Goal: Transaction & Acquisition: Purchase product/service

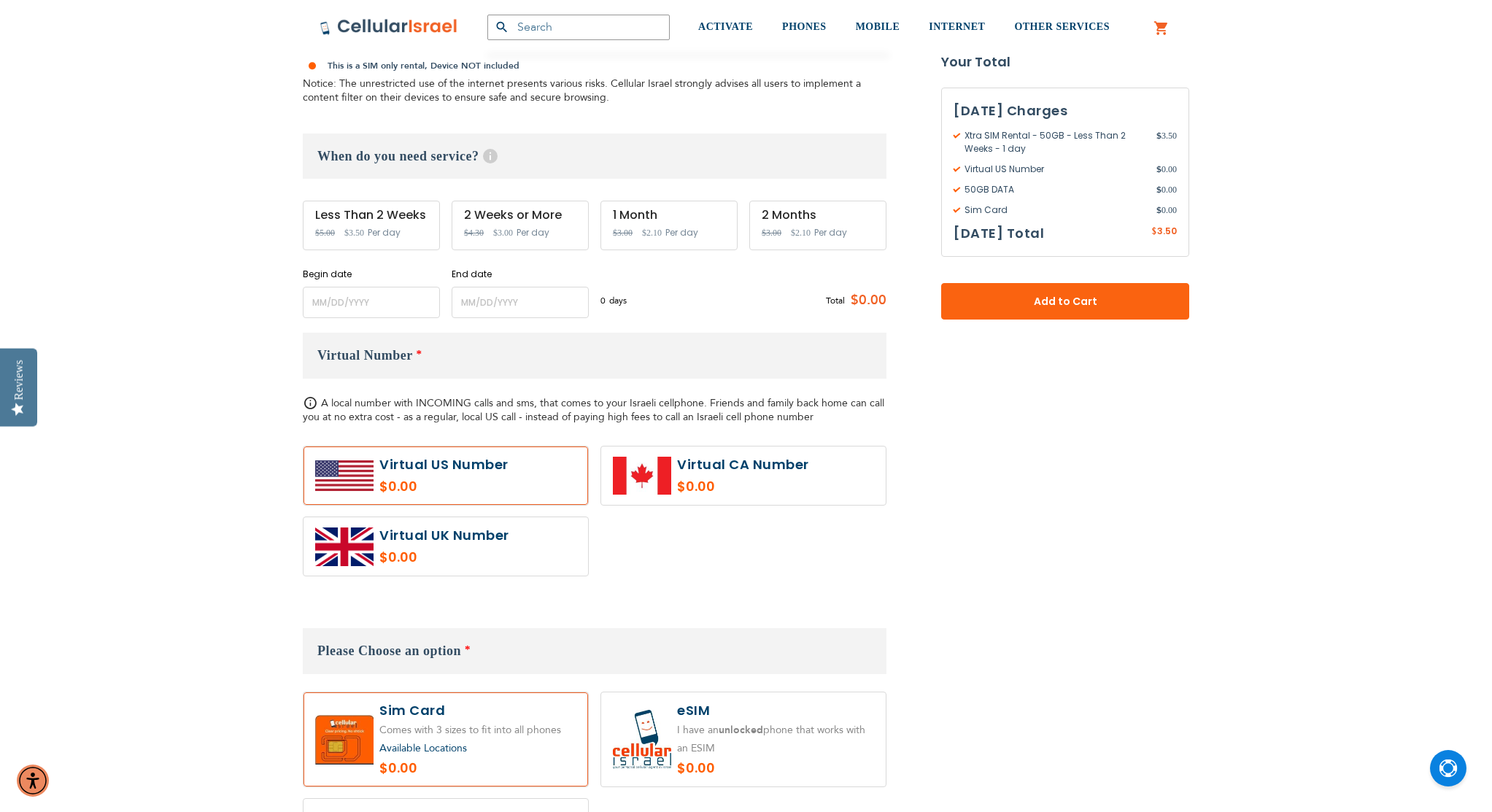
scroll to position [464, 0]
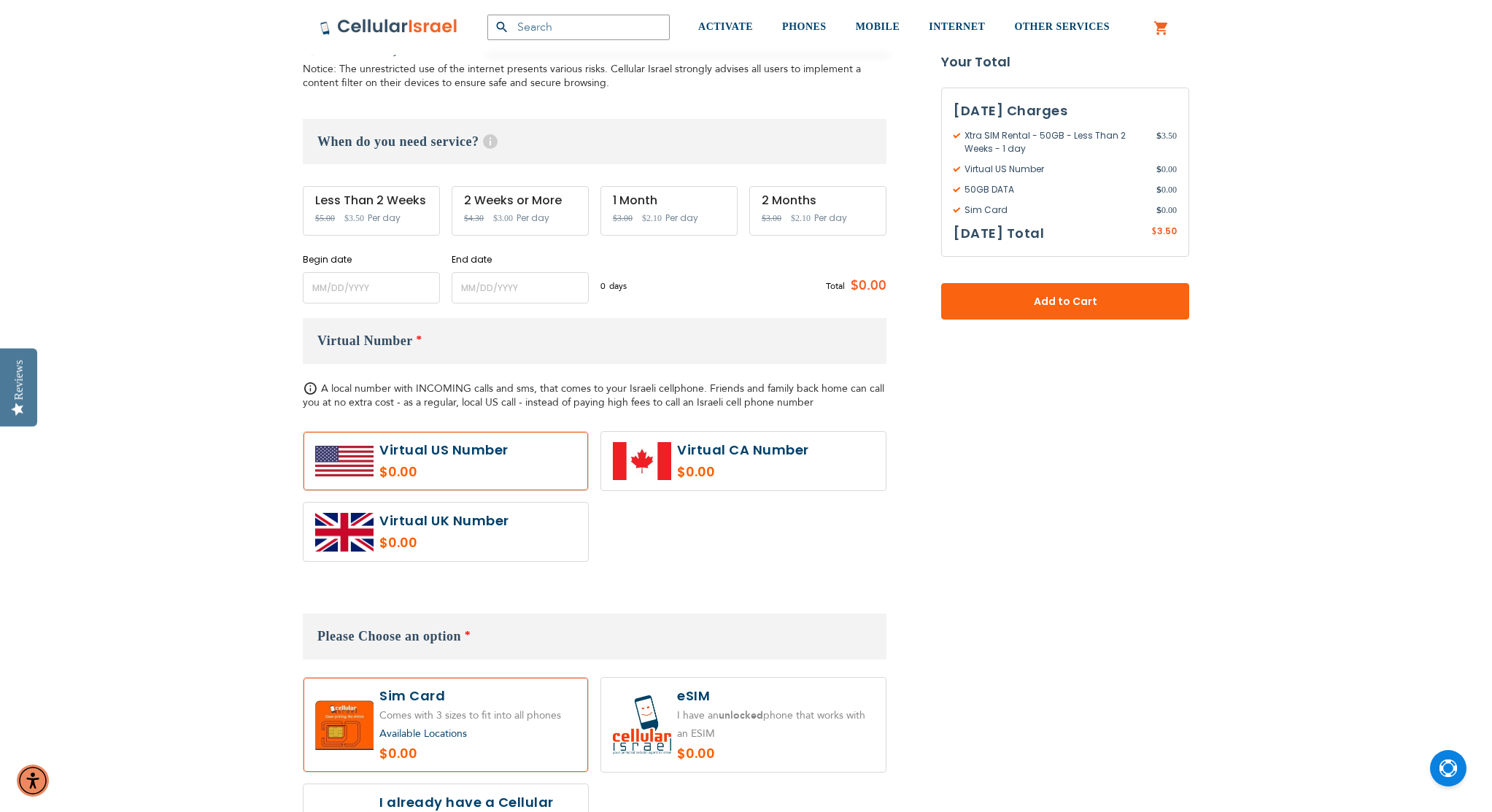
click at [674, 532] on div "$0.00" at bounding box center [595, 503] width 584 height 142
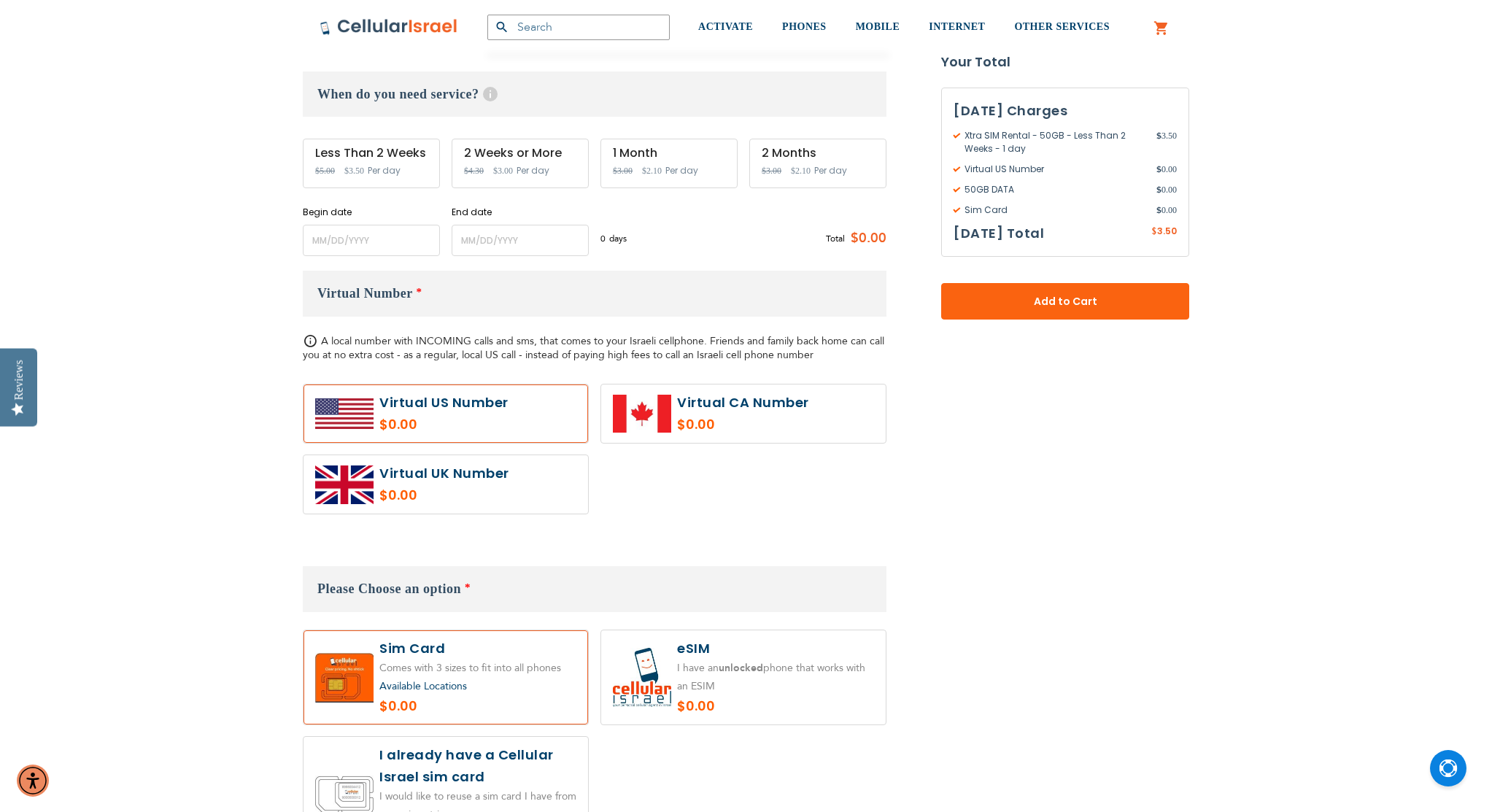
scroll to position [652, 0]
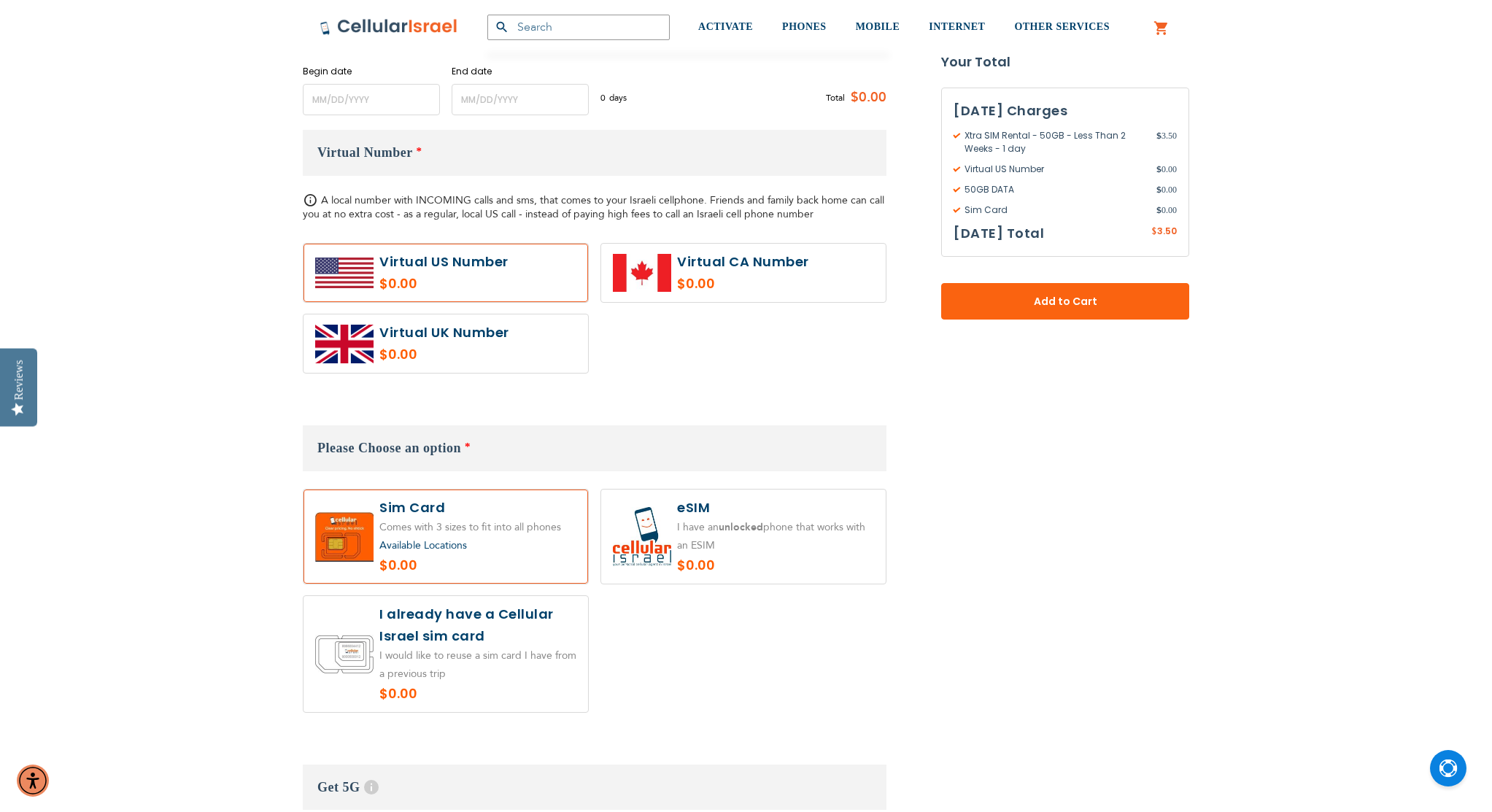
click at [787, 550] on label at bounding box center [743, 536] width 284 height 94
radio input "true"
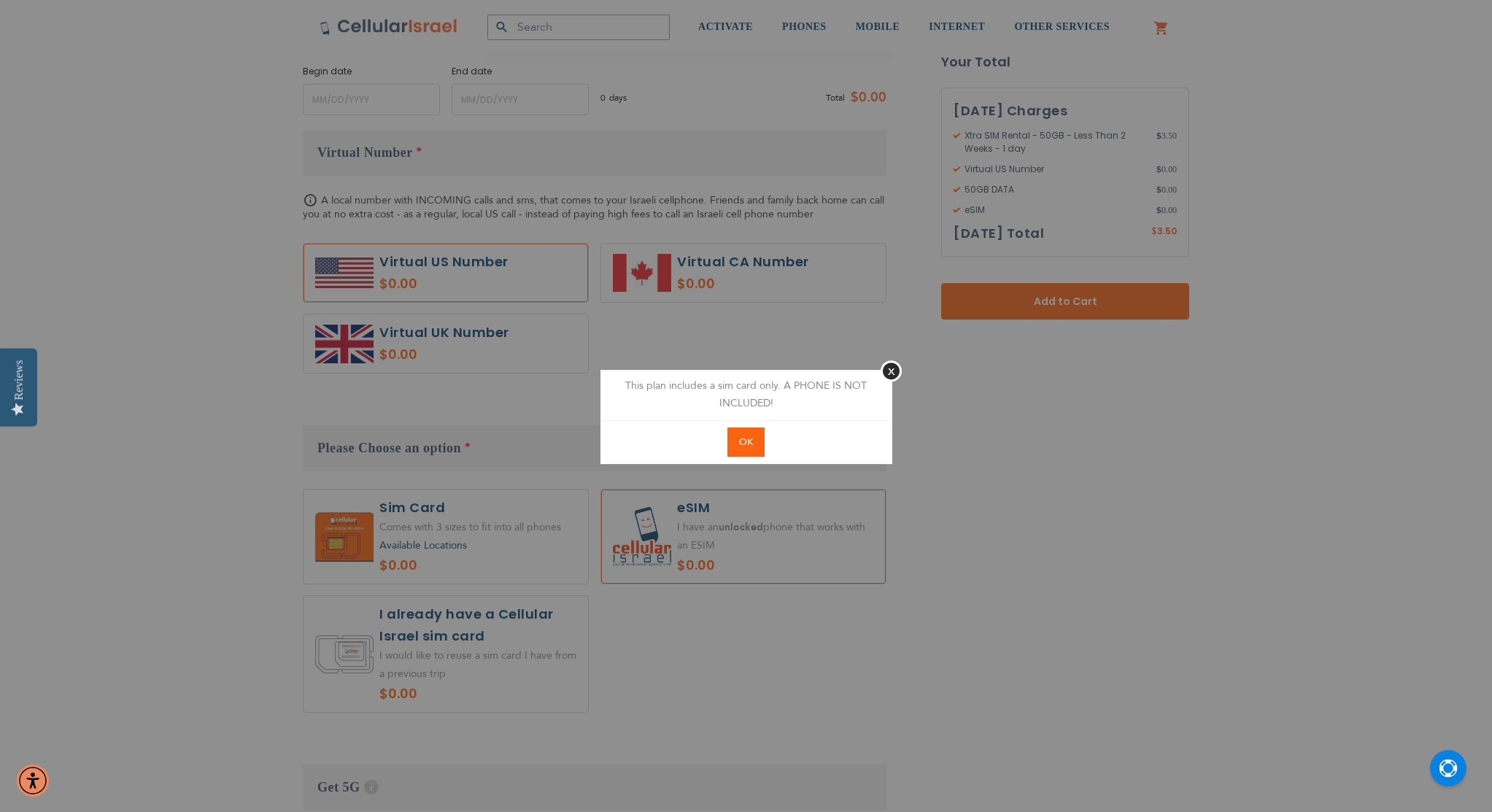
click at [753, 443] on button "OK" at bounding box center [746, 442] width 37 height 30
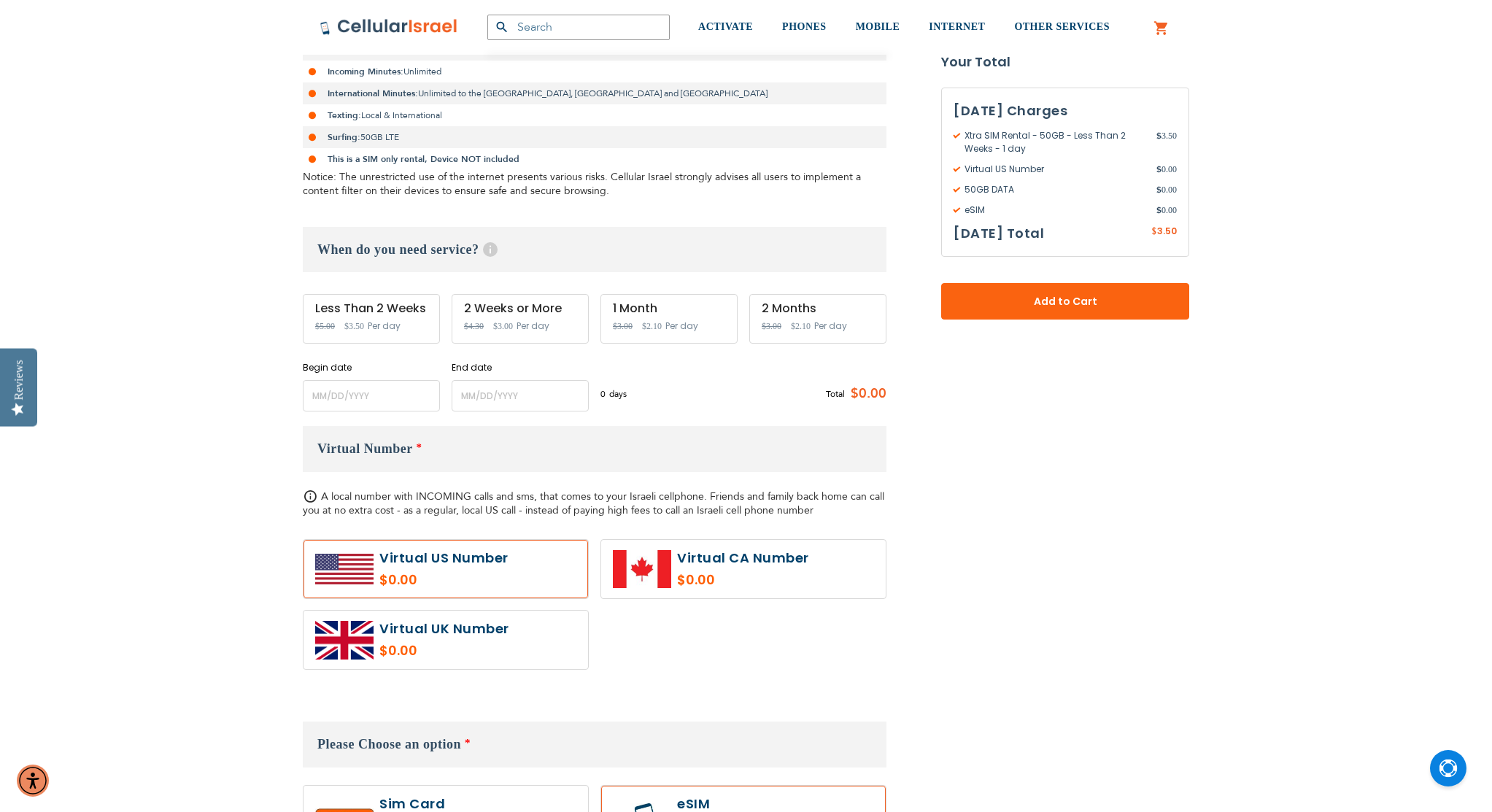
scroll to position [346, 0]
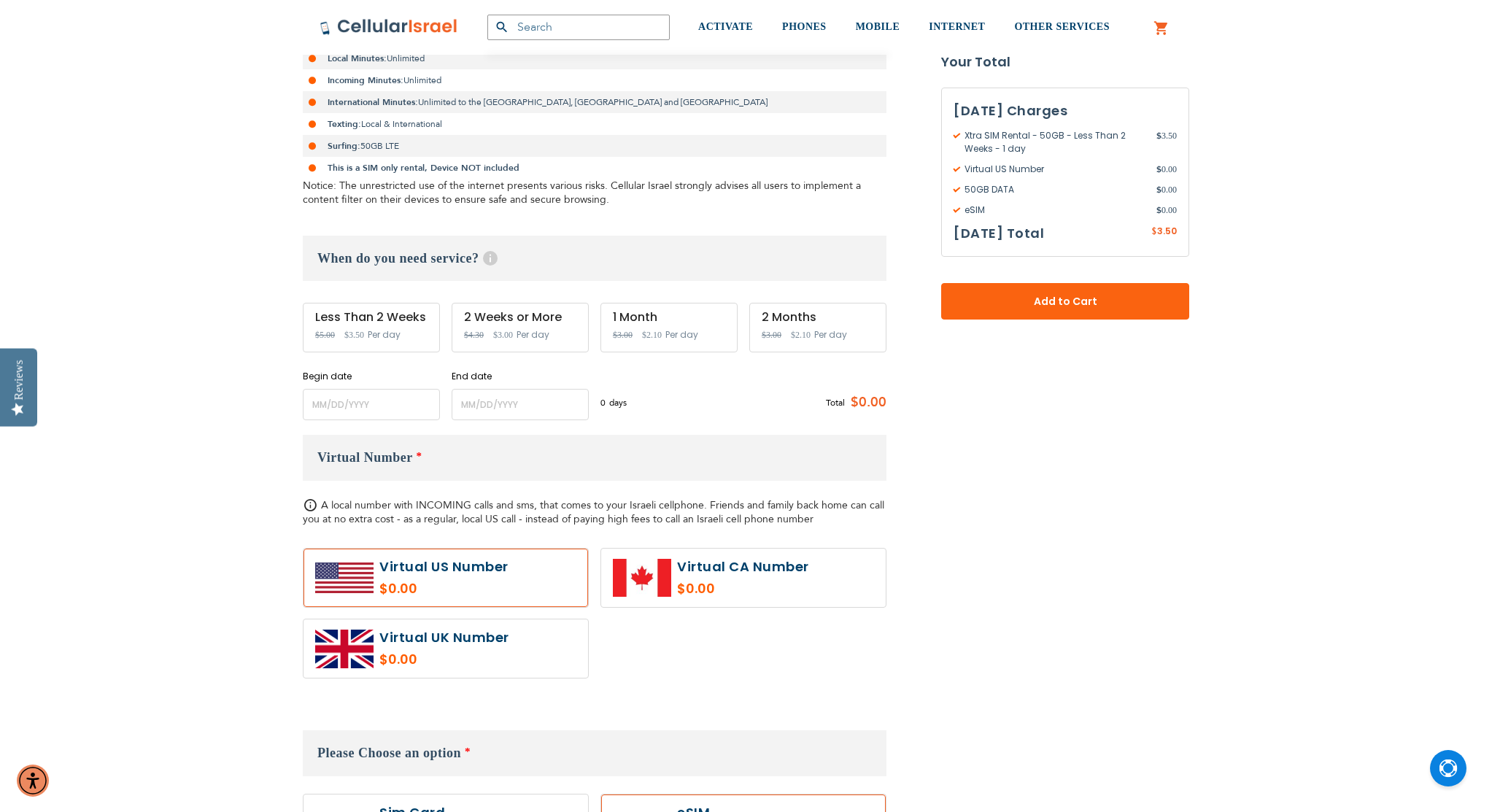
click at [407, 333] on div "Less Than 2 Weeks Special Price $3.50 Regular Price $5.00 Per day" at bounding box center [371, 327] width 137 height 49
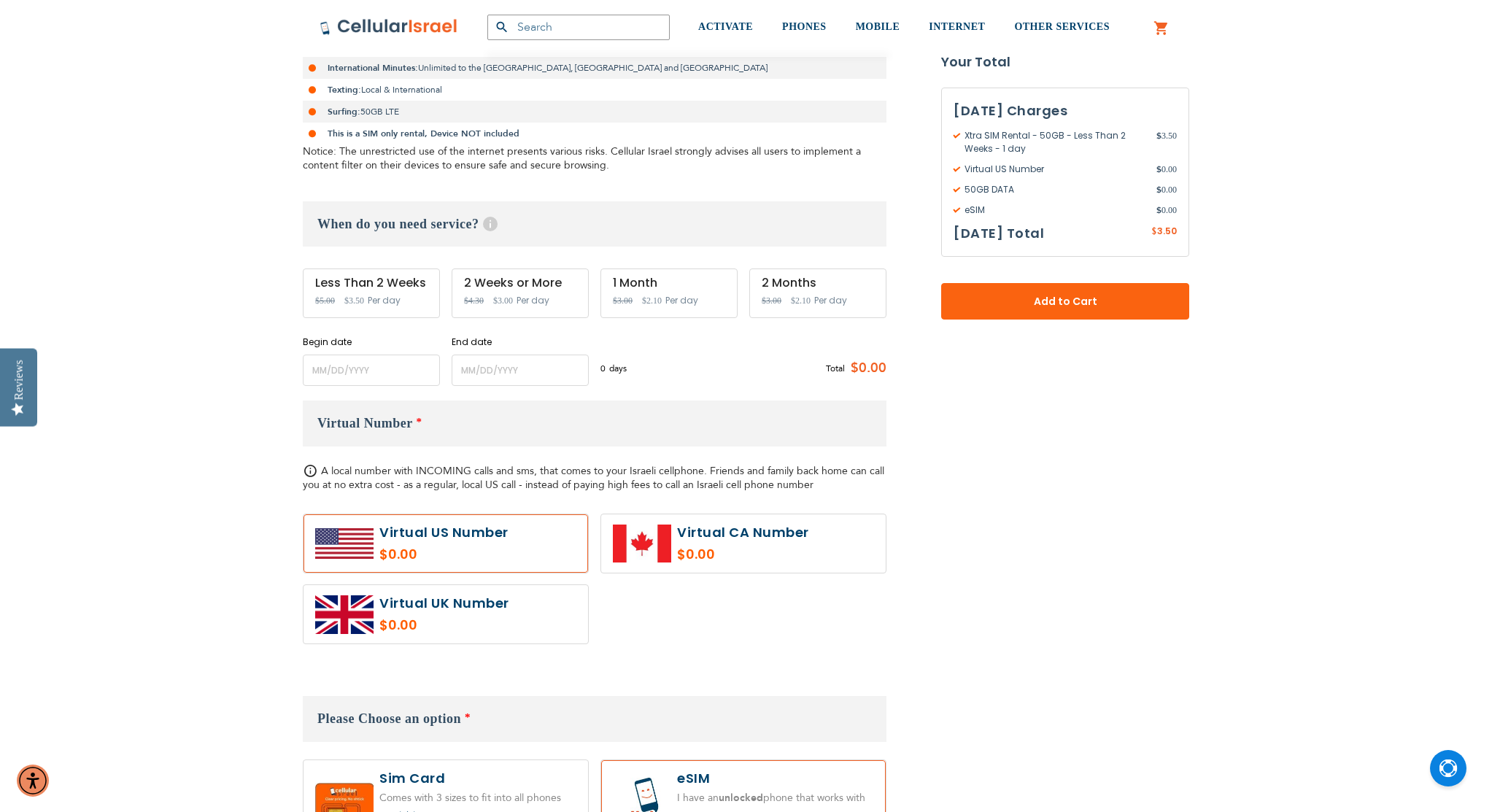
scroll to position [382, 0]
click at [334, 367] on input "name" at bounding box center [371, 369] width 137 height 31
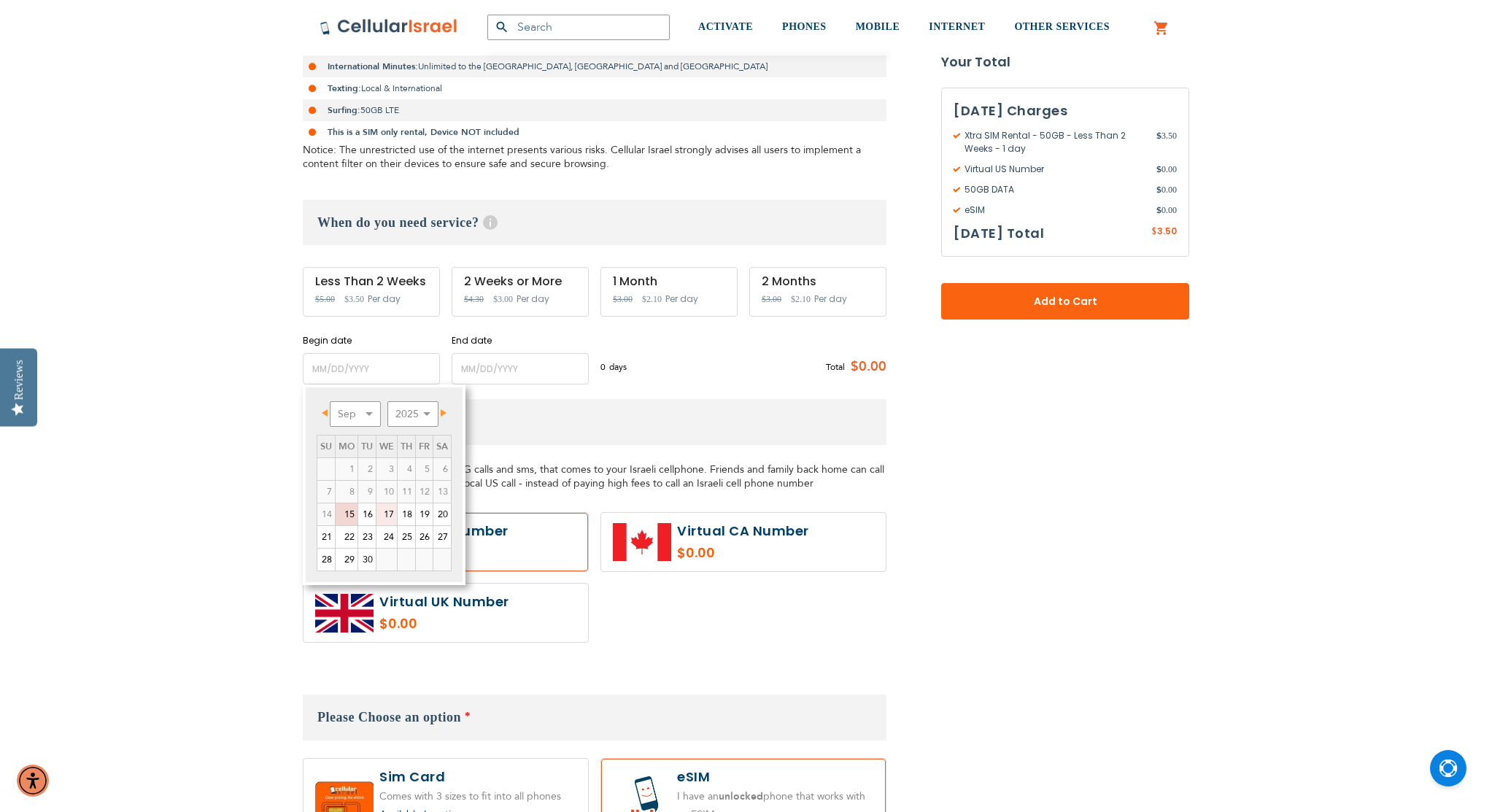
click at [390, 513] on link "17" at bounding box center [386, 514] width 20 height 22
type input "[DATE]"
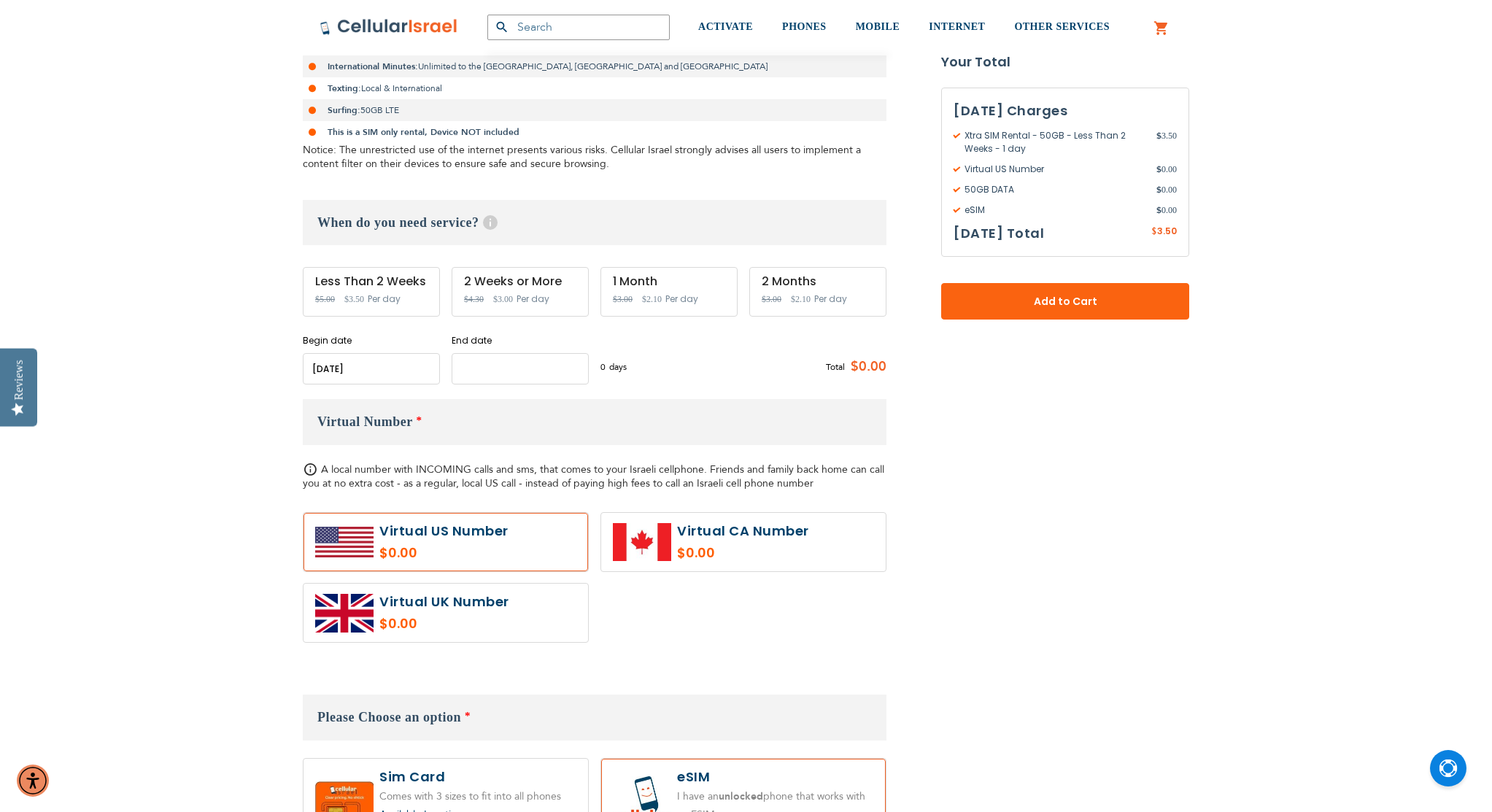
click at [485, 374] on input "name" at bounding box center [520, 369] width 137 height 31
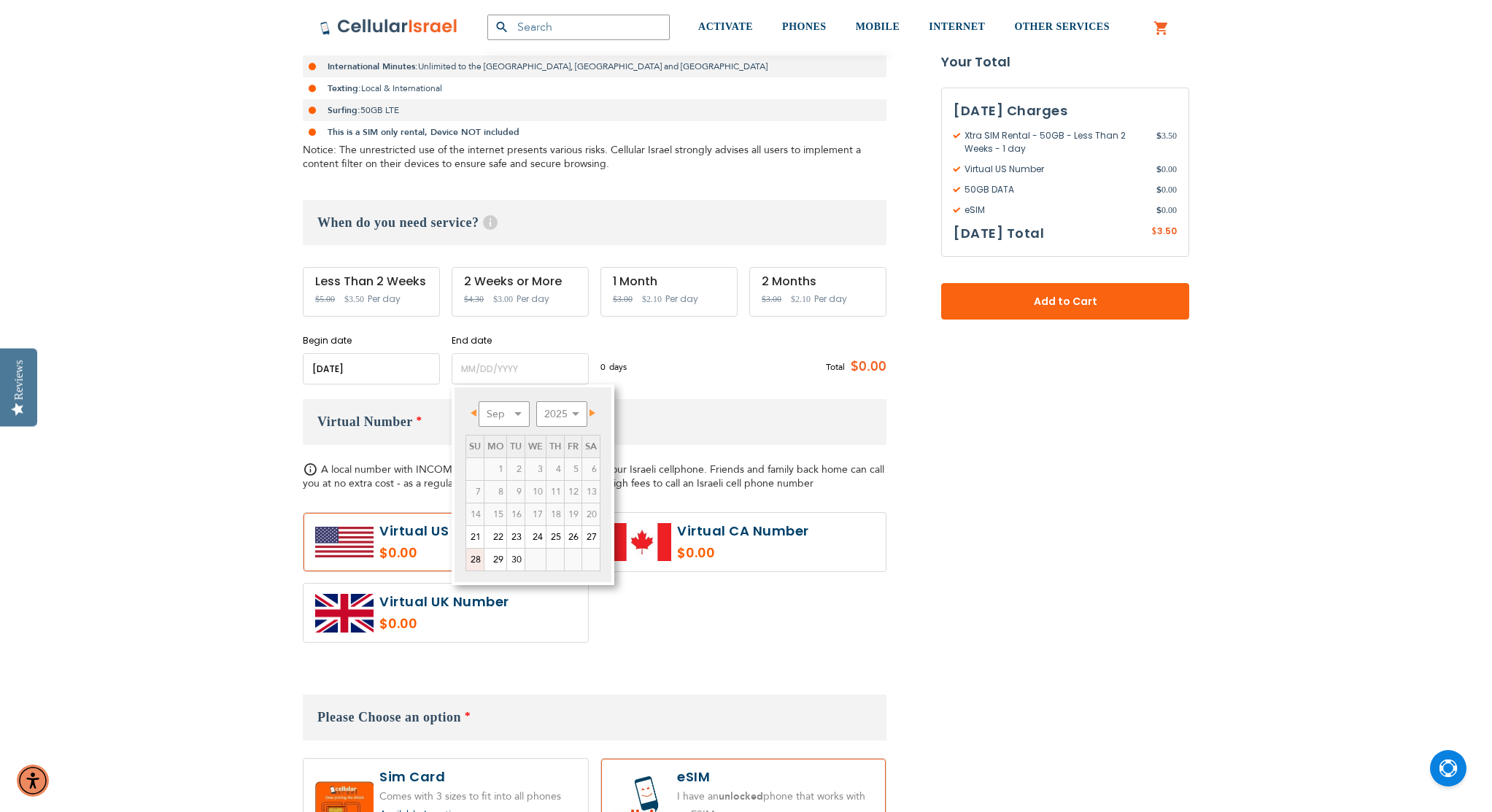
click at [474, 562] on link "28" at bounding box center [475, 560] width 17 height 22
type input "[DATE]"
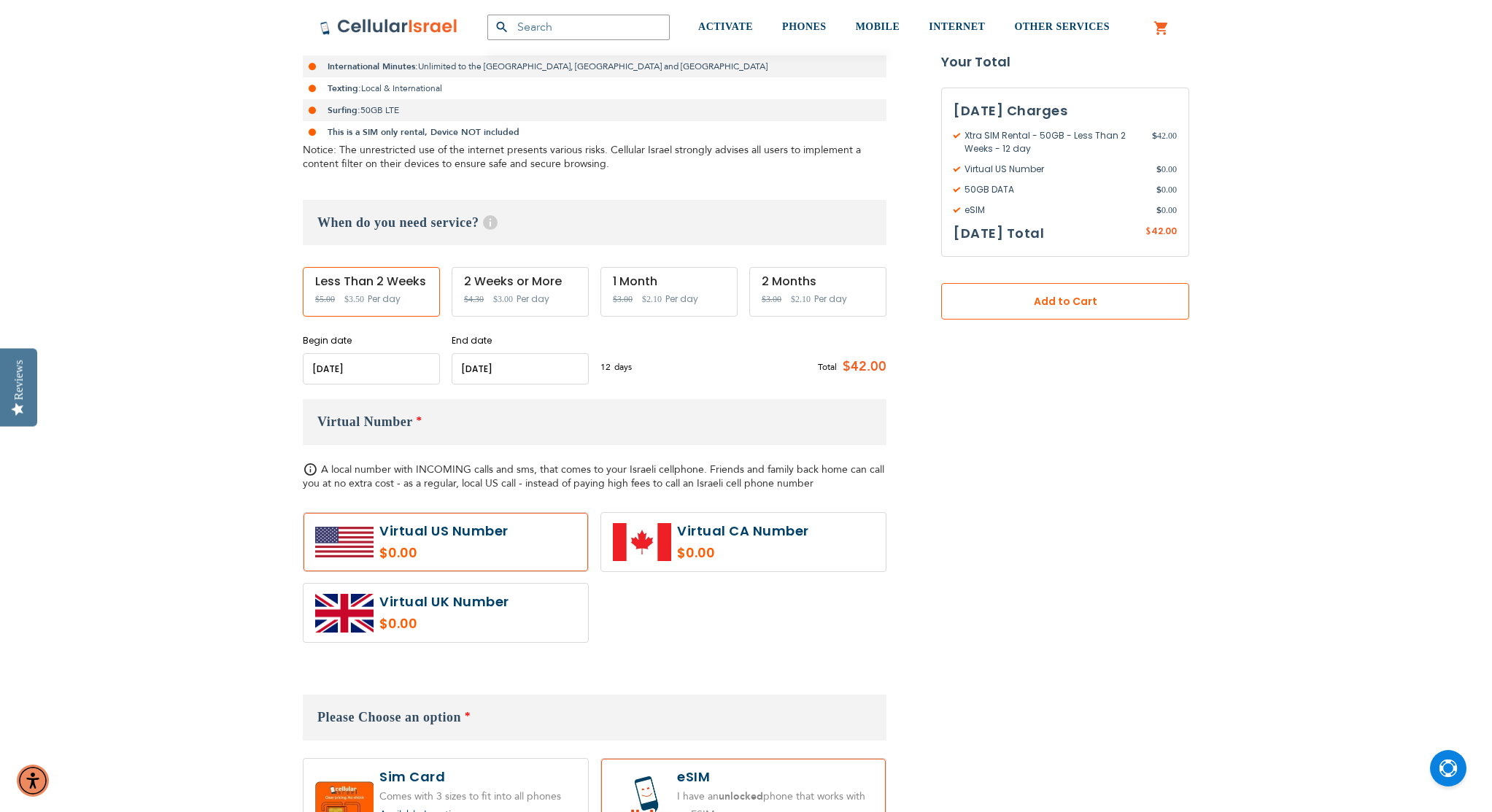
click at [1044, 308] on span "Add to Cart" at bounding box center [1065, 302] width 151 height 16
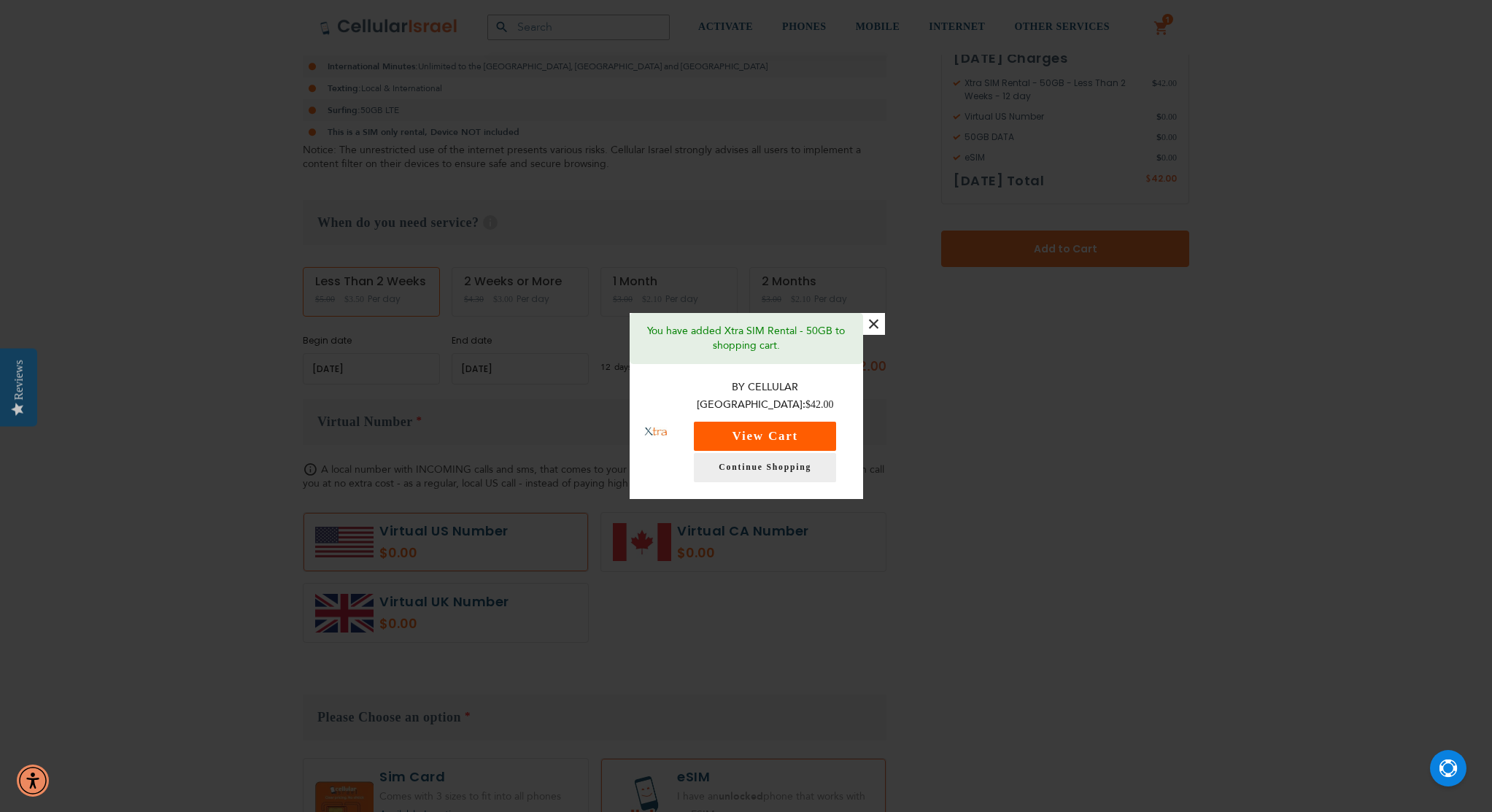
click at [826, 427] on button "View Cart" at bounding box center [764, 437] width 143 height 29
